Goal: Information Seeking & Learning: Find specific fact

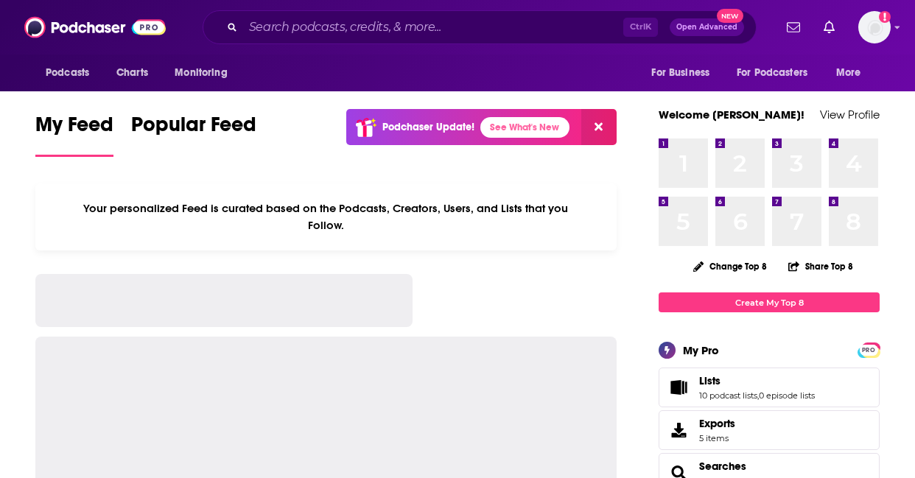
click at [378, 33] on input "Search podcasts, credits, & more..." at bounding box center [433, 27] width 380 height 24
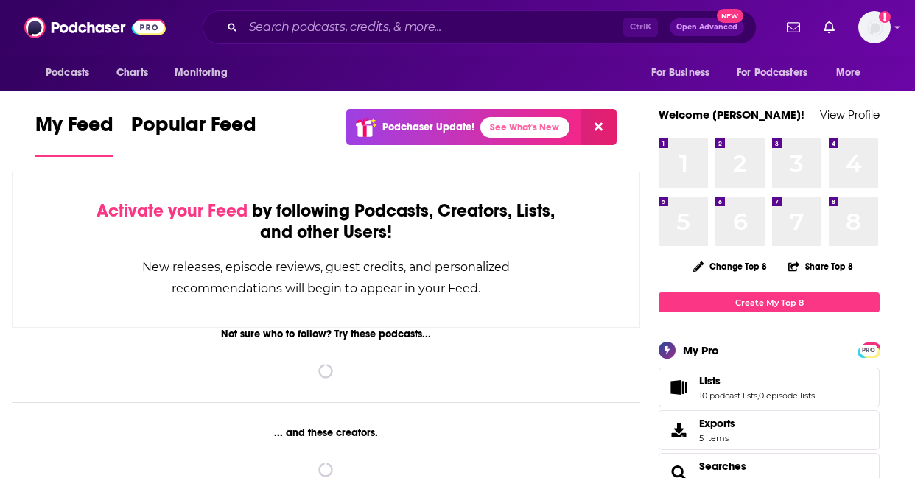
type input "Merryn Talks Money"
